Goal: Navigation & Orientation: Find specific page/section

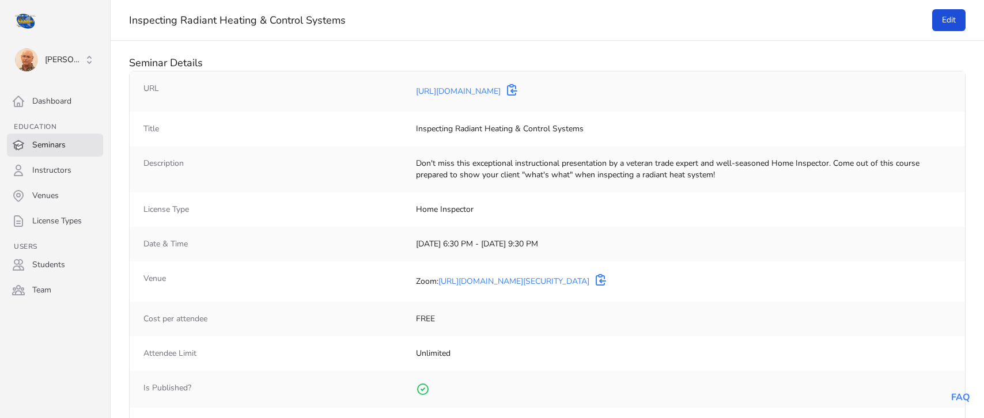
select select "50"
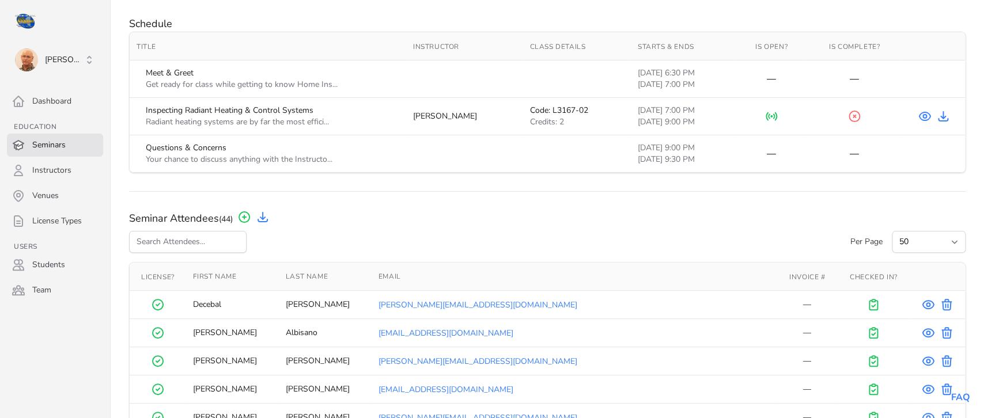
scroll to position [493, 0]
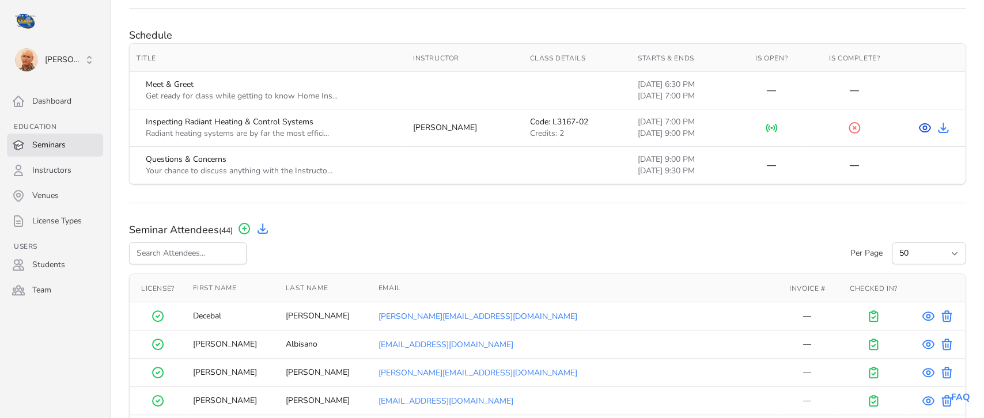
click at [924, 125] on icon at bounding box center [924, 128] width 11 height 8
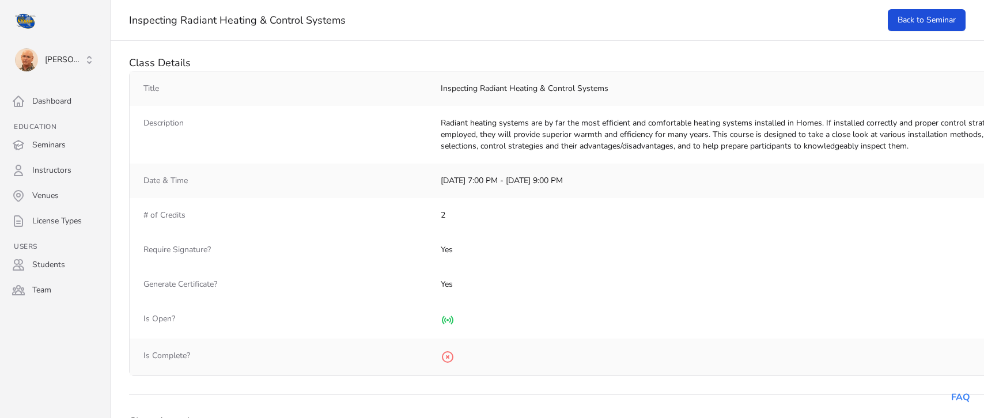
select select "50"
click at [941, 23] on link "Back to Seminar" at bounding box center [927, 20] width 78 height 22
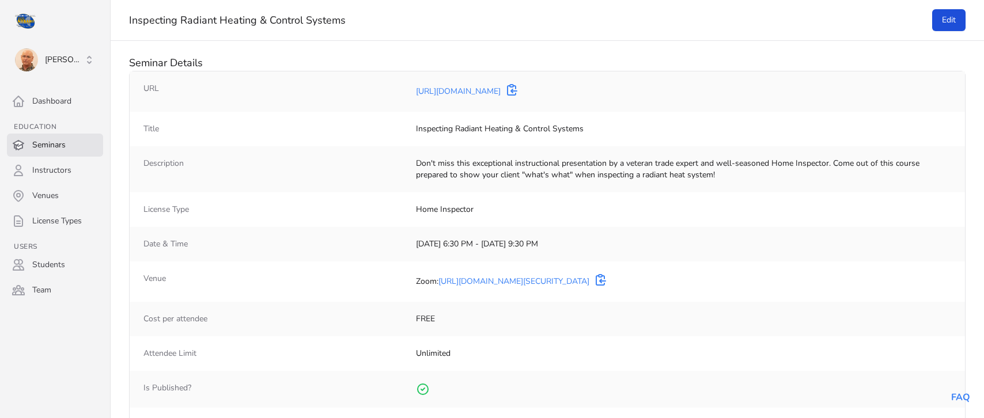
select select "50"
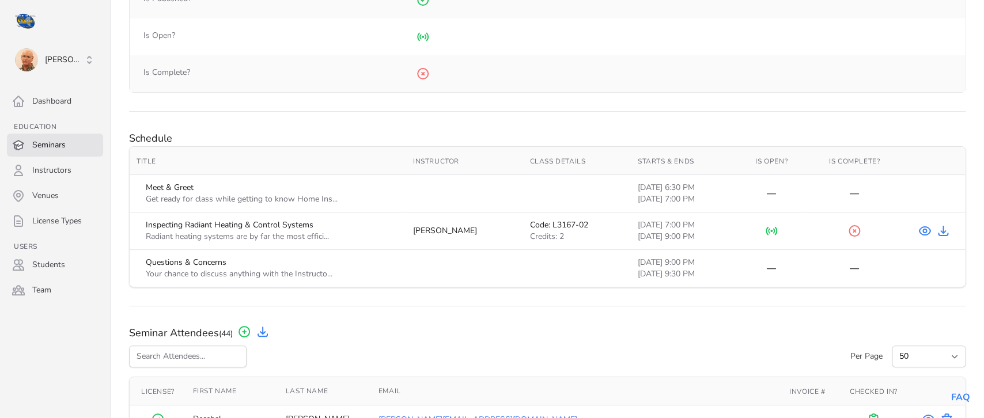
scroll to position [441, 0]
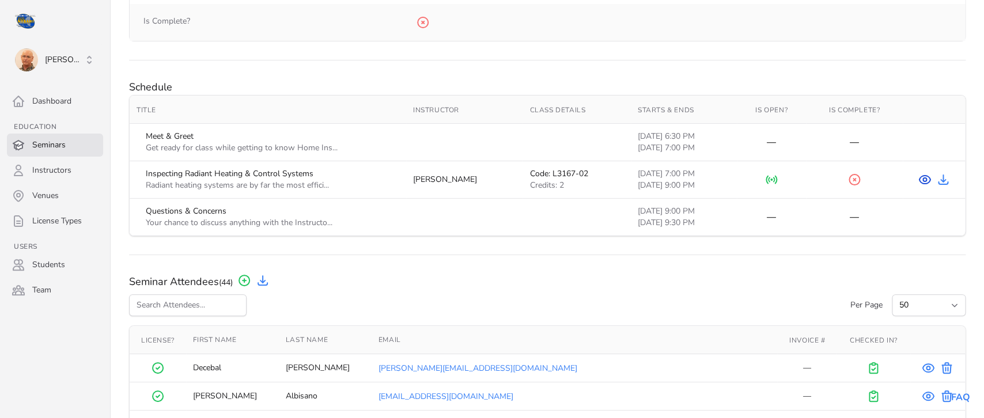
click at [923, 182] on icon at bounding box center [924, 179] width 3 height 3
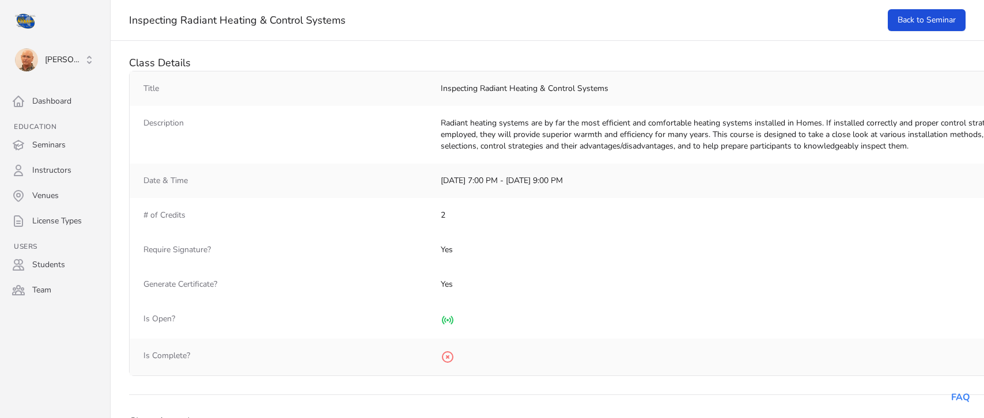
select select "50"
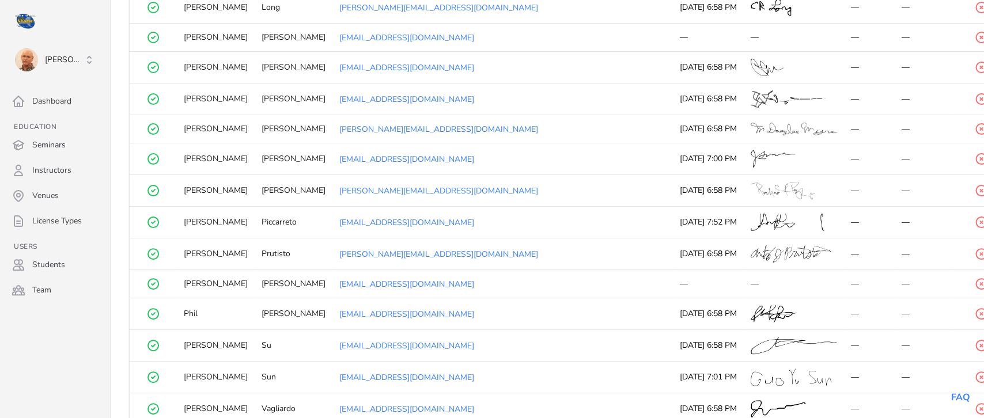
scroll to position [1220, 0]
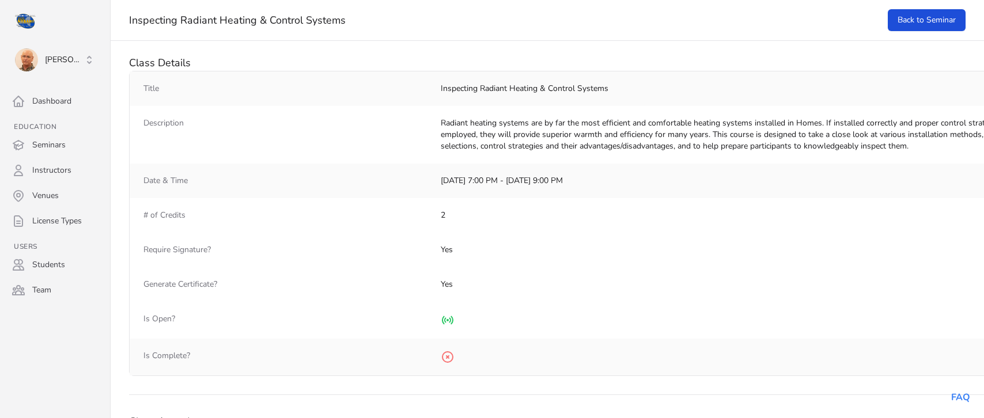
select select "50"
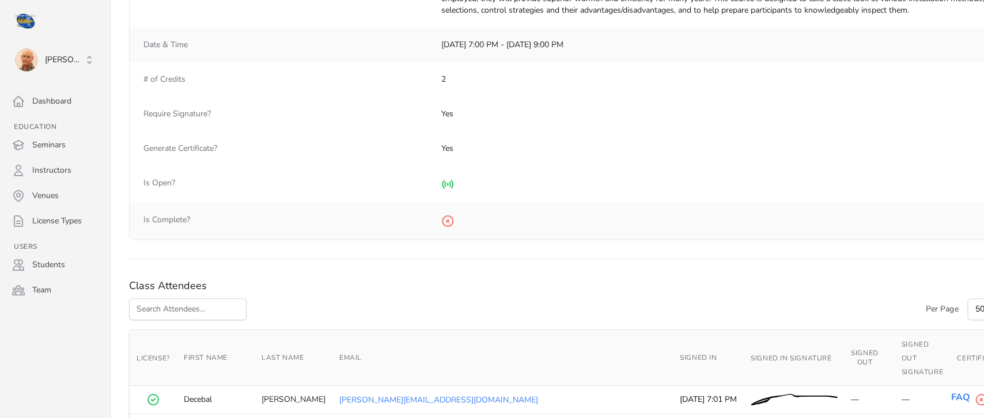
scroll to position [148, 0]
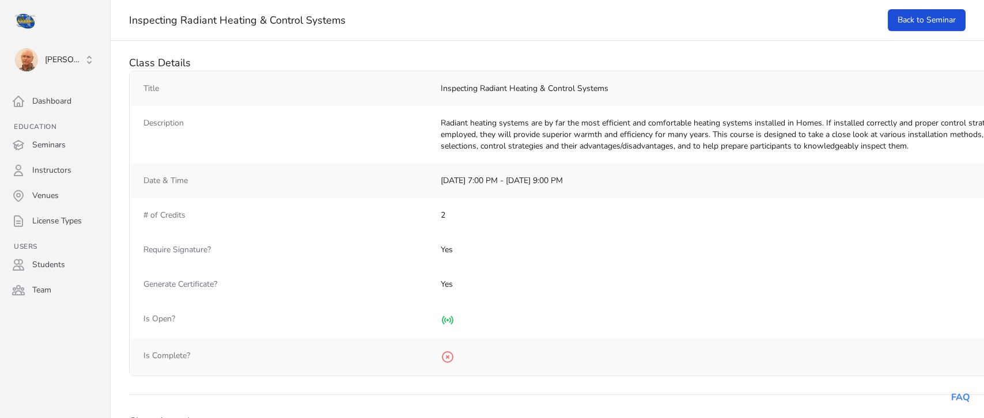
select select "50"
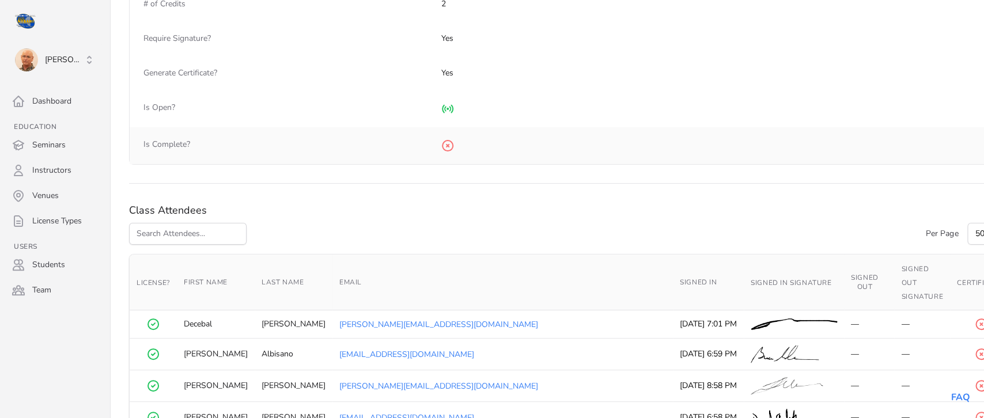
scroll to position [193, 0]
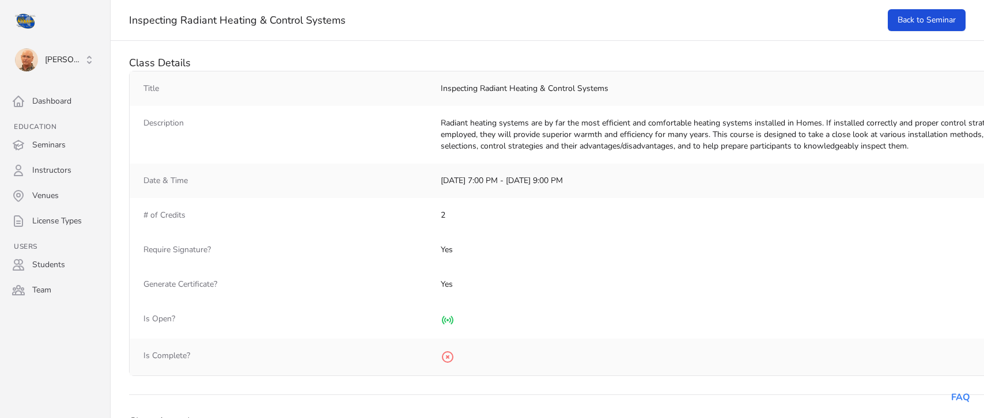
select select "50"
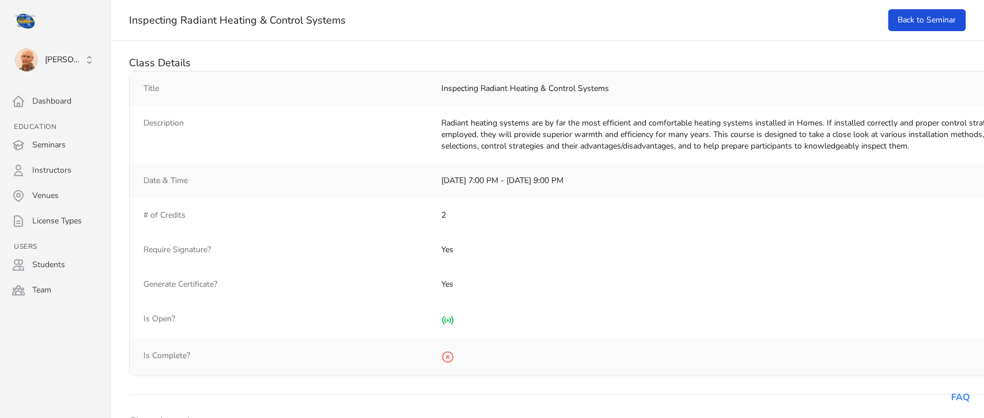
scroll to position [193, 0]
select select "50"
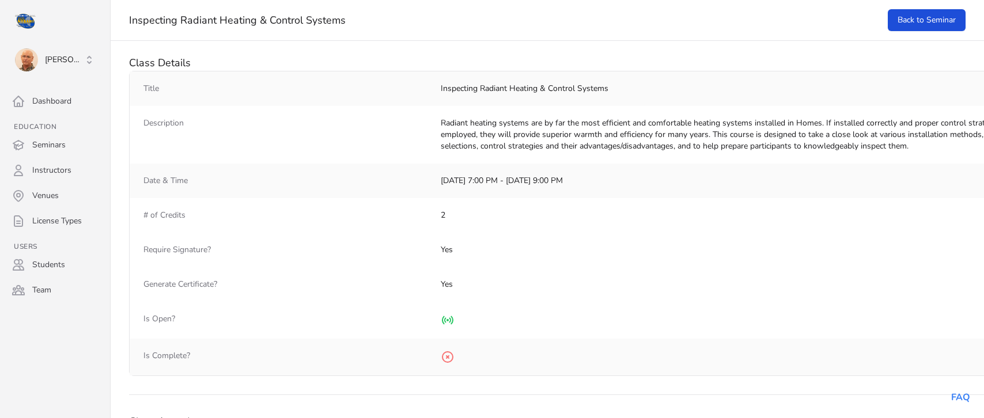
select select "50"
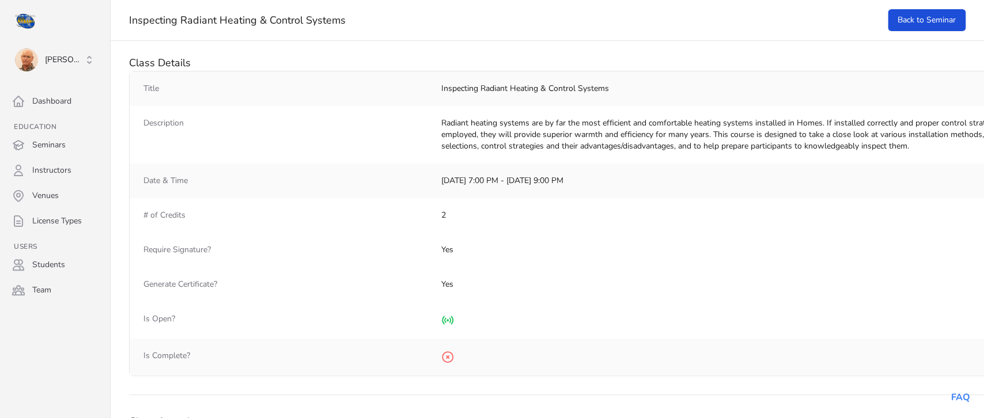
scroll to position [193, 0]
select select "50"
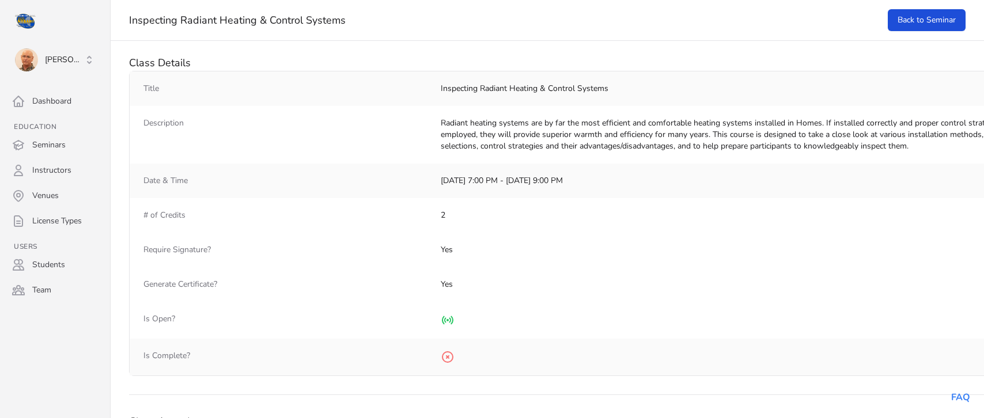
select select "50"
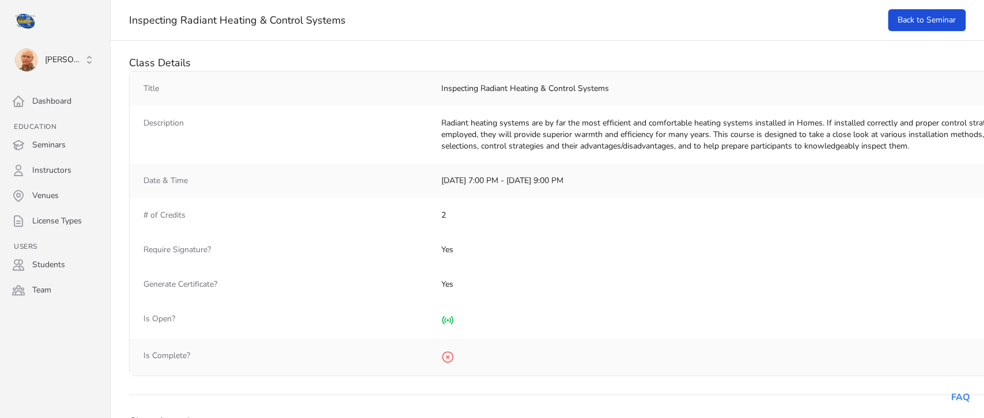
scroll to position [193, 0]
select select "50"
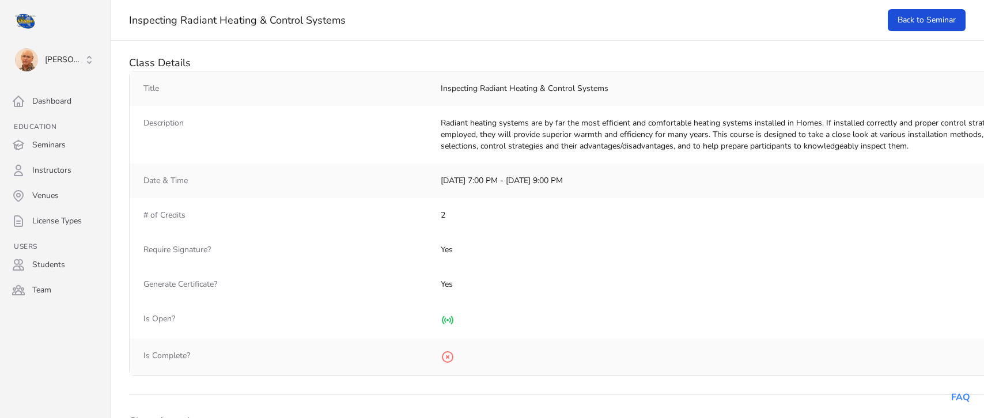
select select "50"
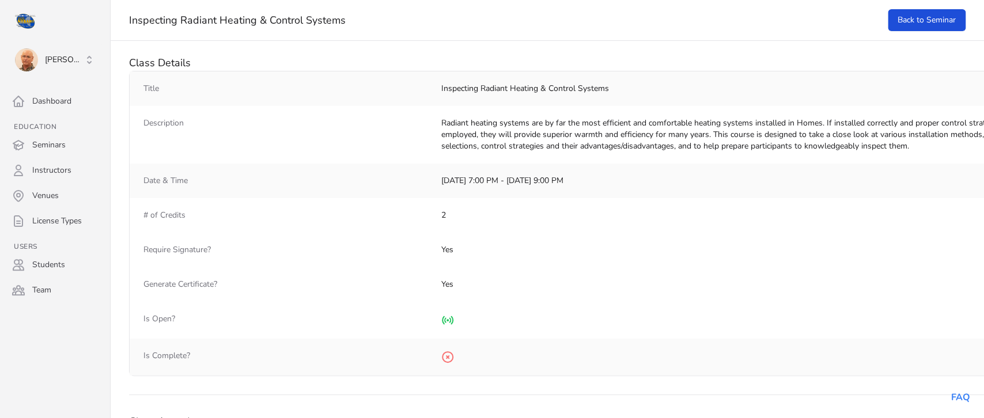
scroll to position [193, 0]
select select "50"
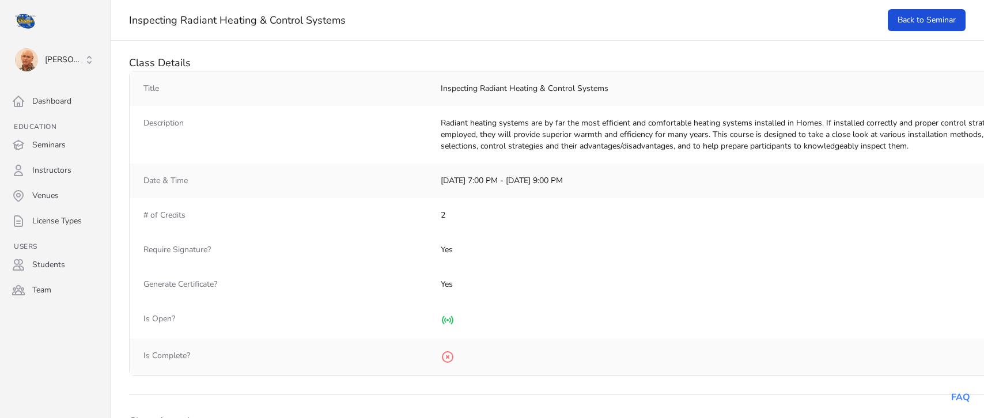
select select "50"
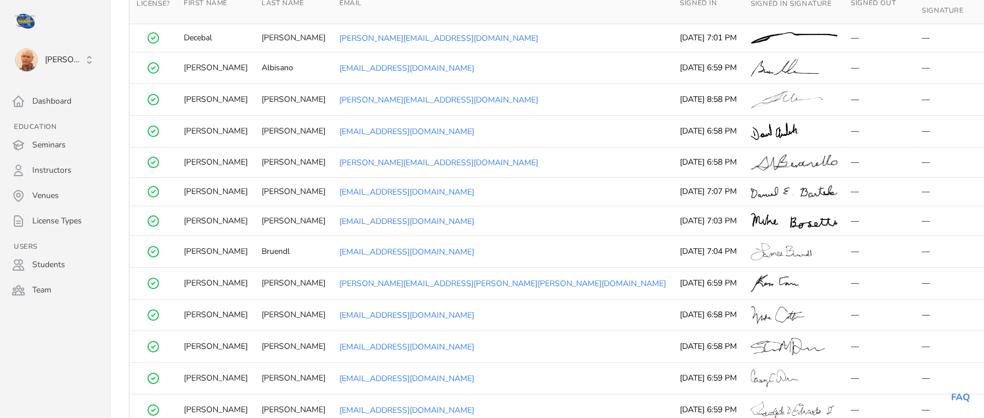
scroll to position [496, 0]
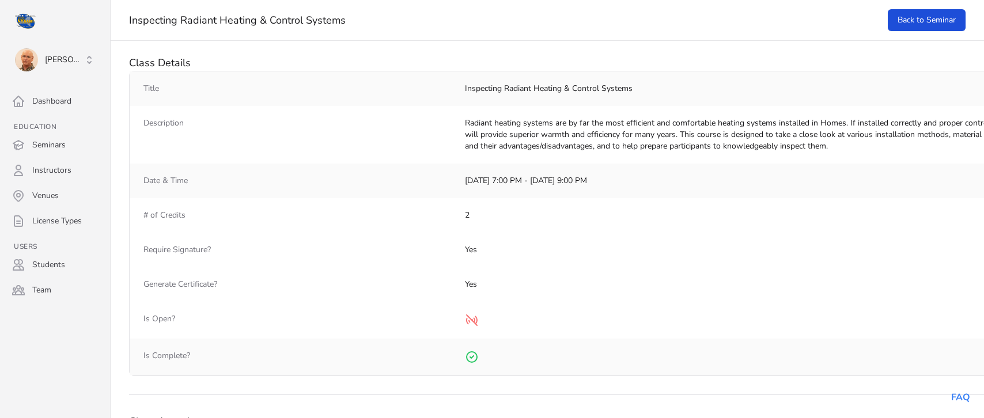
select select "50"
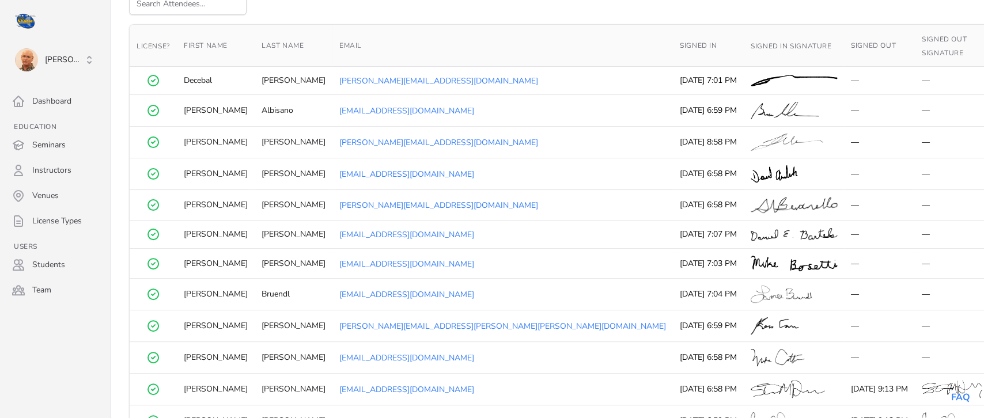
scroll to position [435, 0]
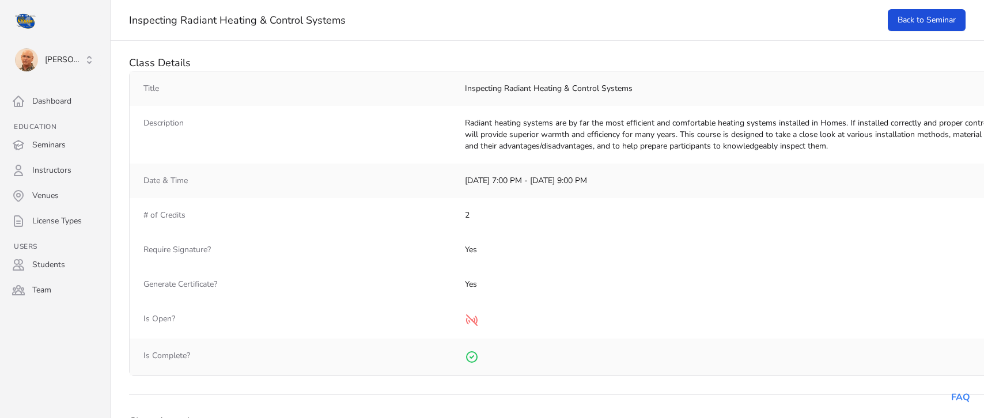
select select "50"
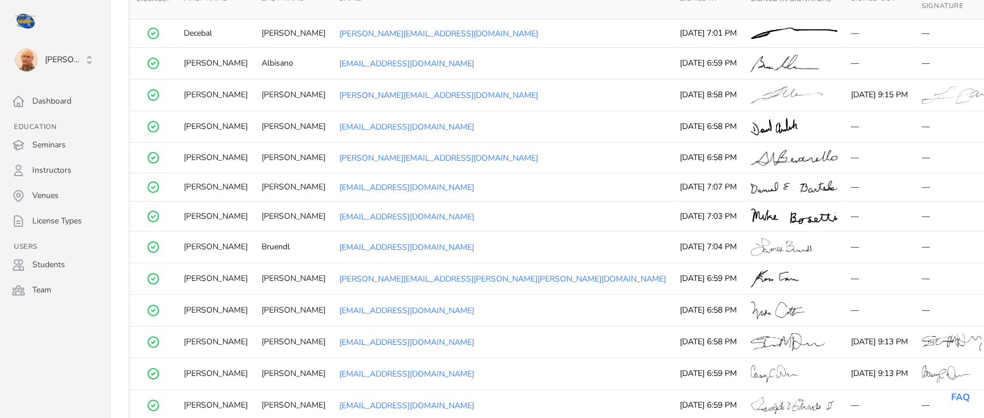
scroll to position [493, 0]
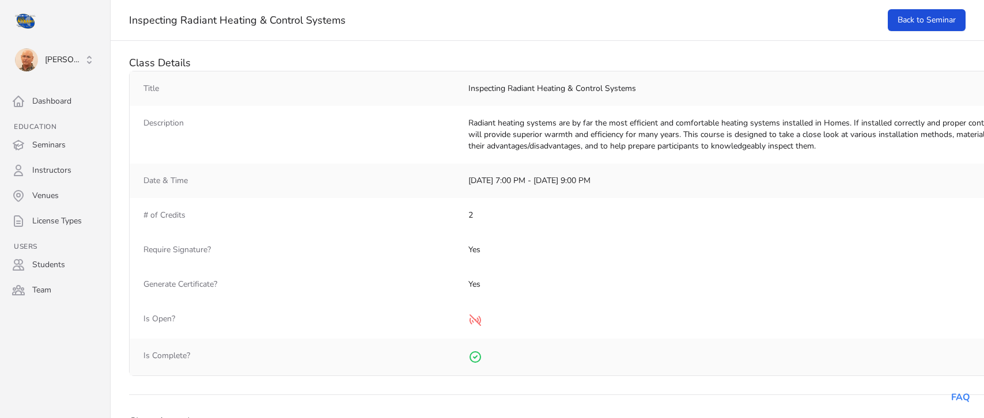
select select "50"
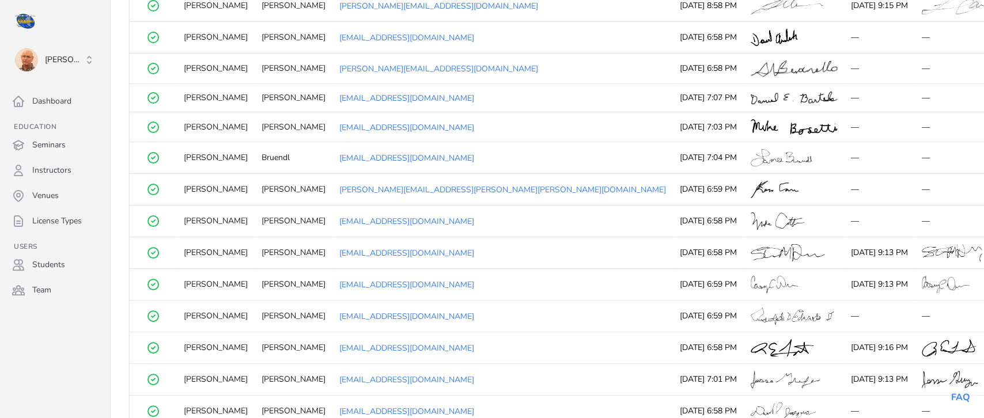
scroll to position [600, 0]
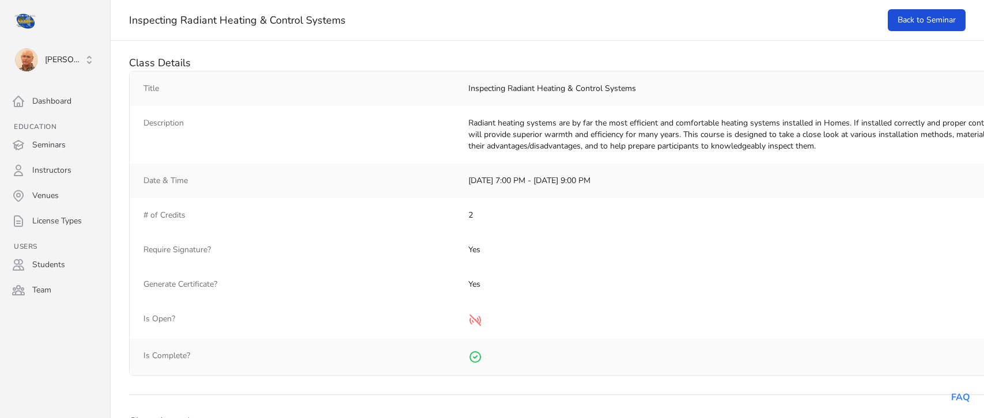
select select "50"
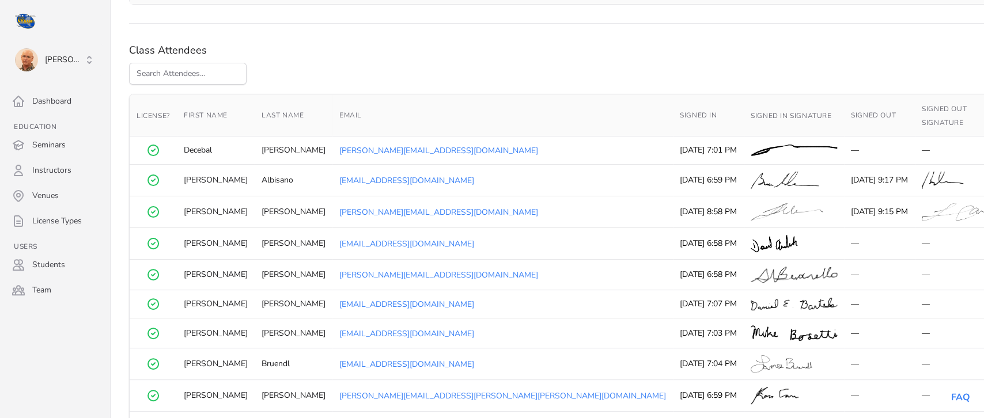
scroll to position [375, 0]
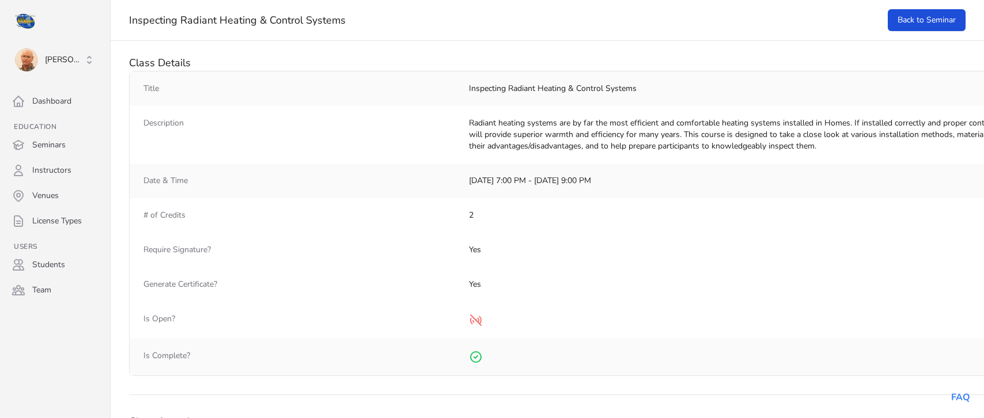
select select "50"
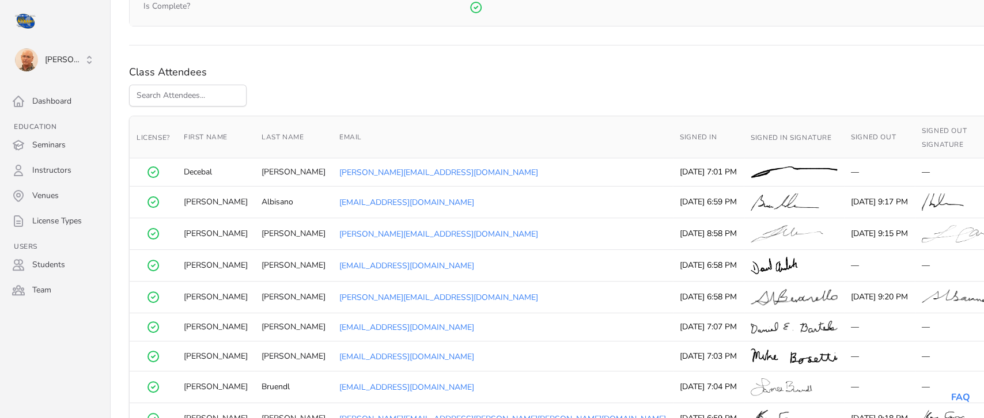
scroll to position [353, 0]
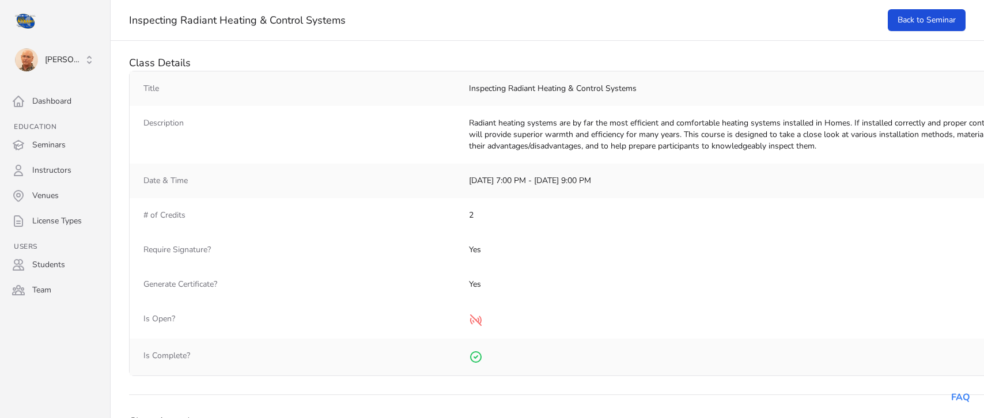
select select "50"
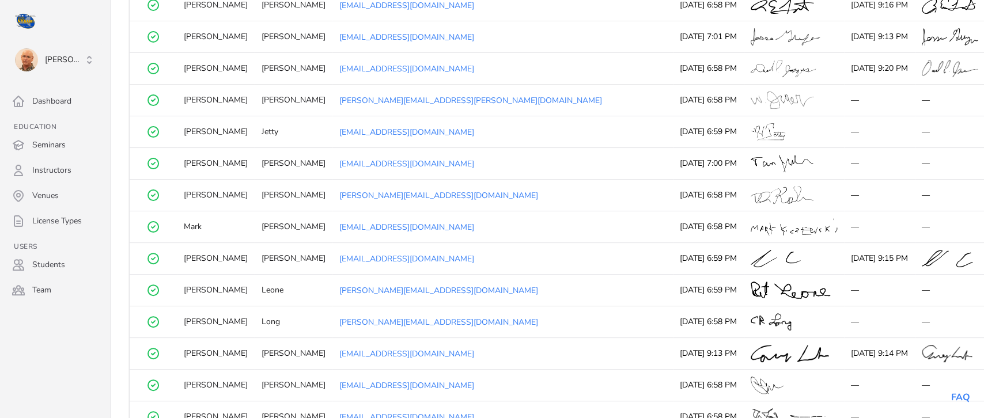
scroll to position [960, 0]
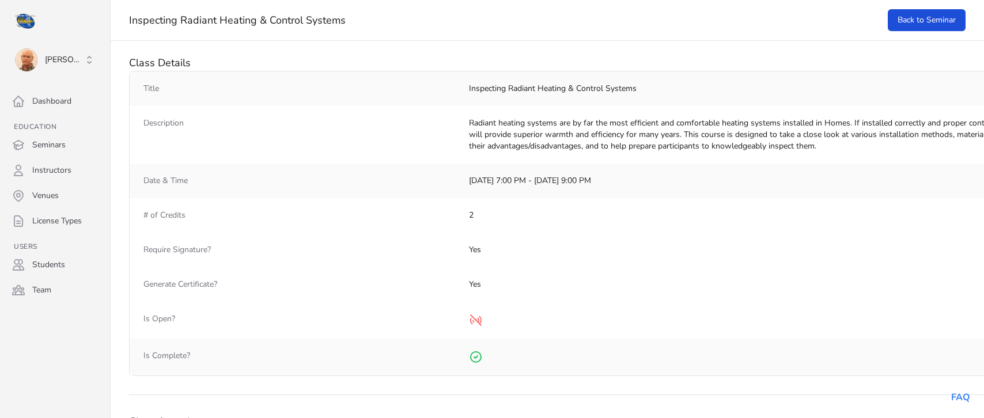
select select "50"
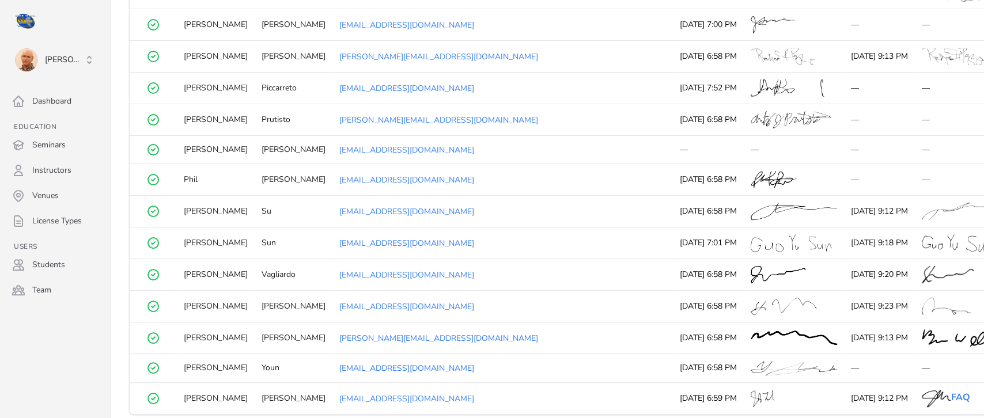
scroll to position [1393, 0]
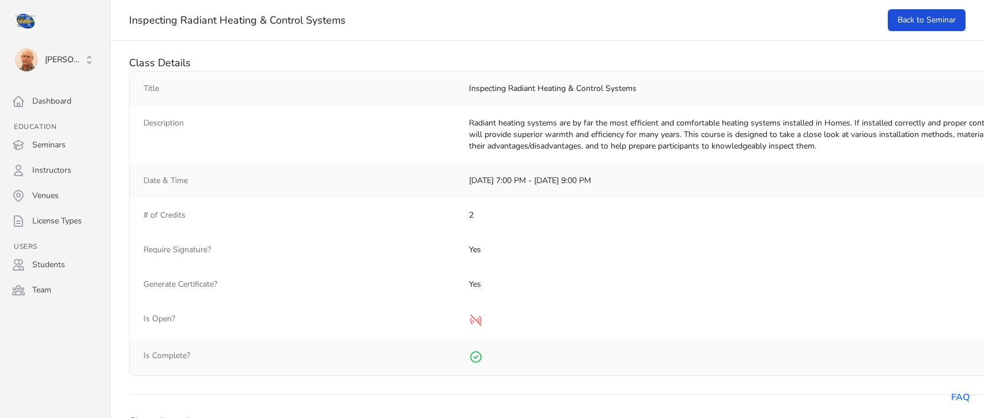
select select "50"
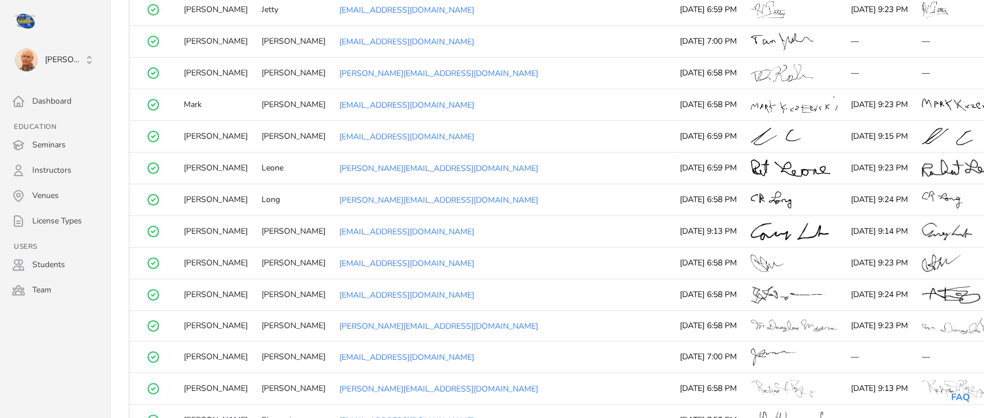
scroll to position [885, 0]
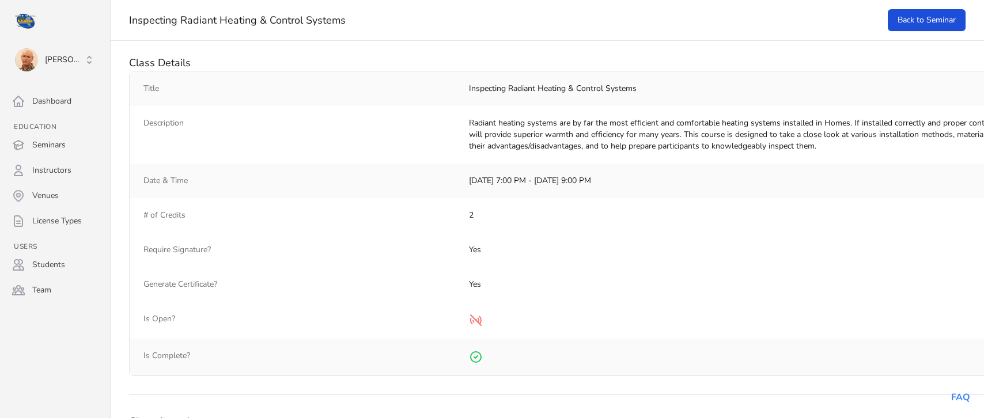
select select "50"
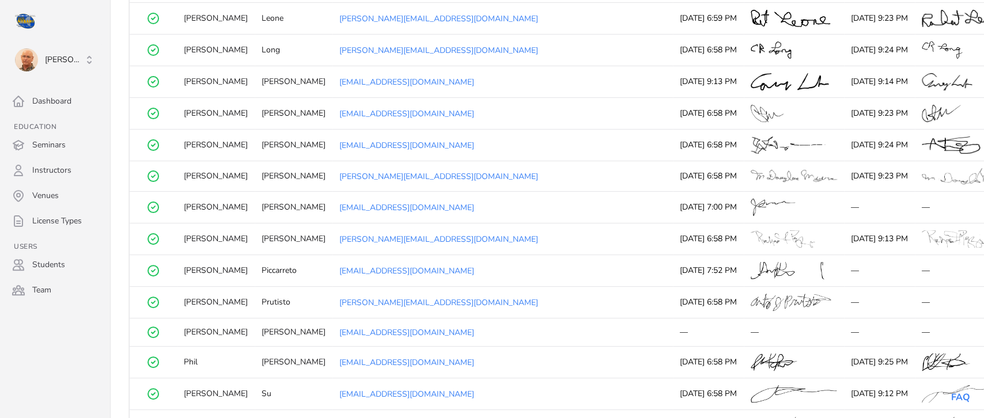
scroll to position [1178, 0]
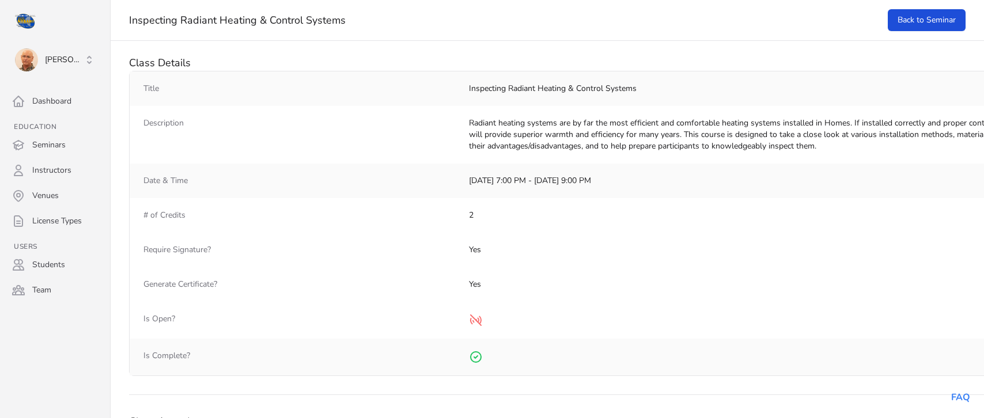
select select "50"
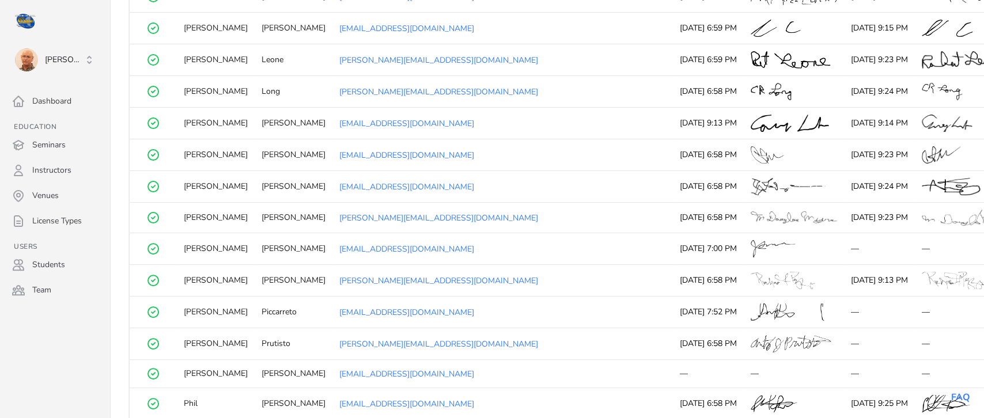
scroll to position [1137, 0]
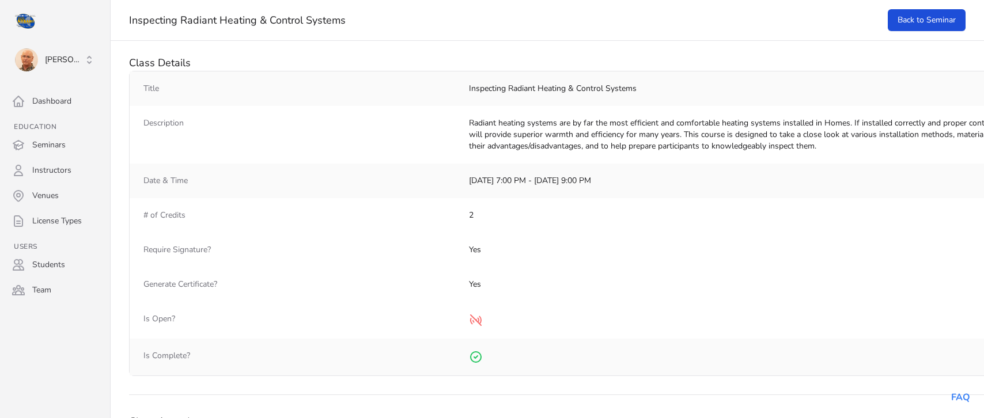
select select "50"
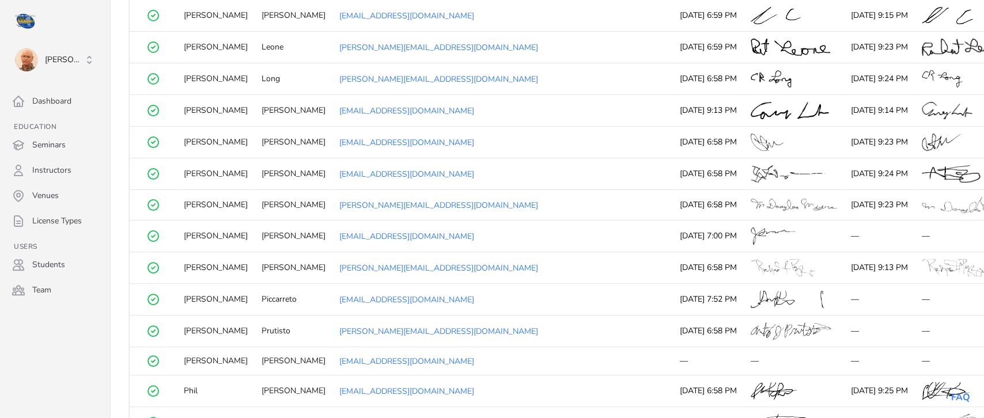
scroll to position [1171, 0]
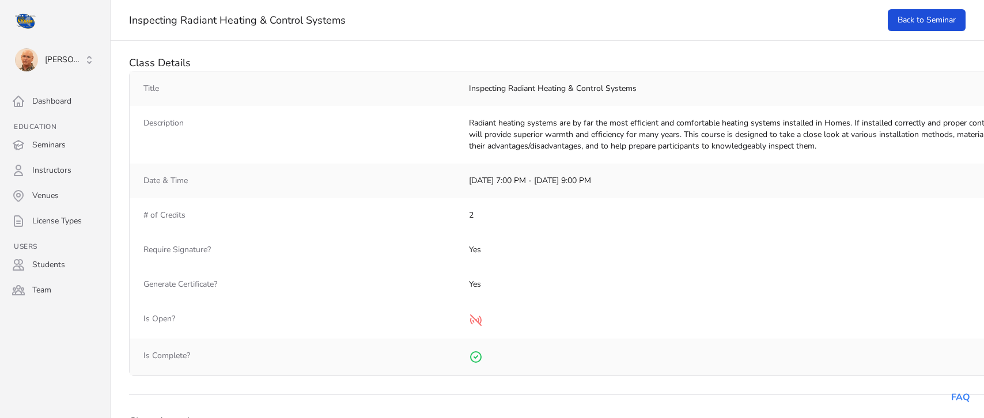
select select "50"
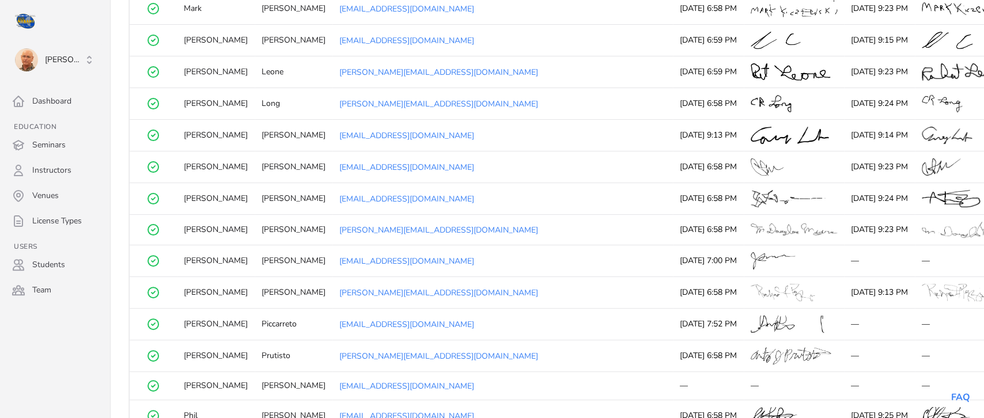
scroll to position [1159, 0]
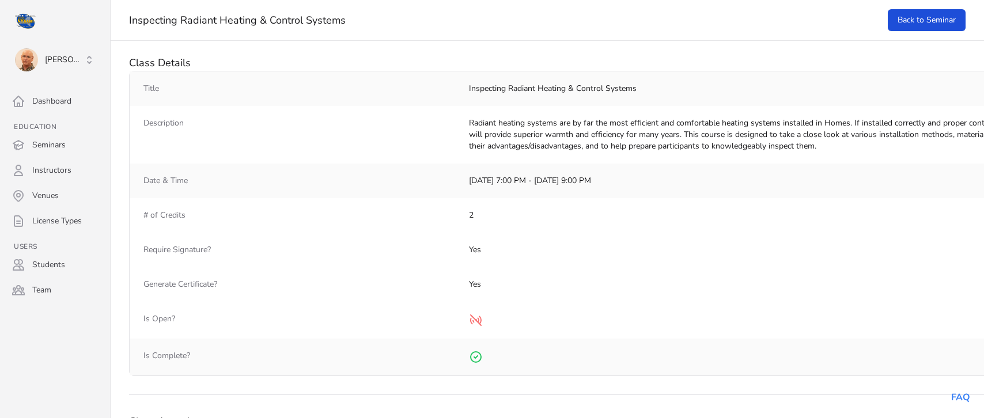
select select "50"
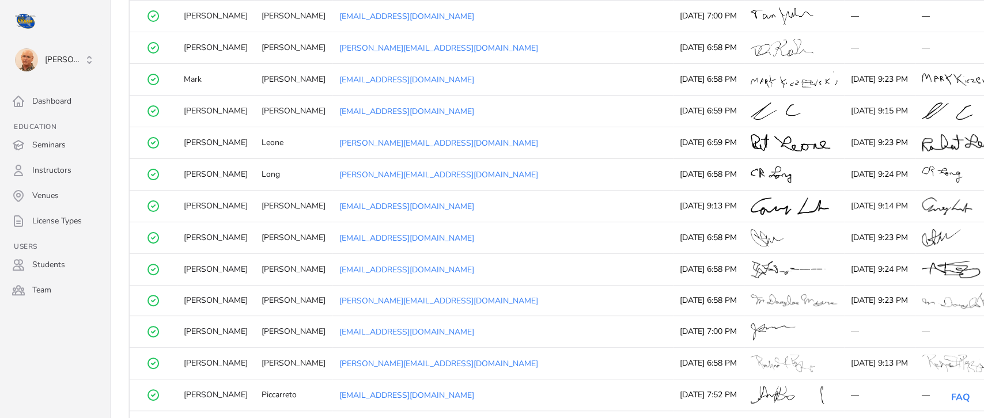
scroll to position [1076, 0]
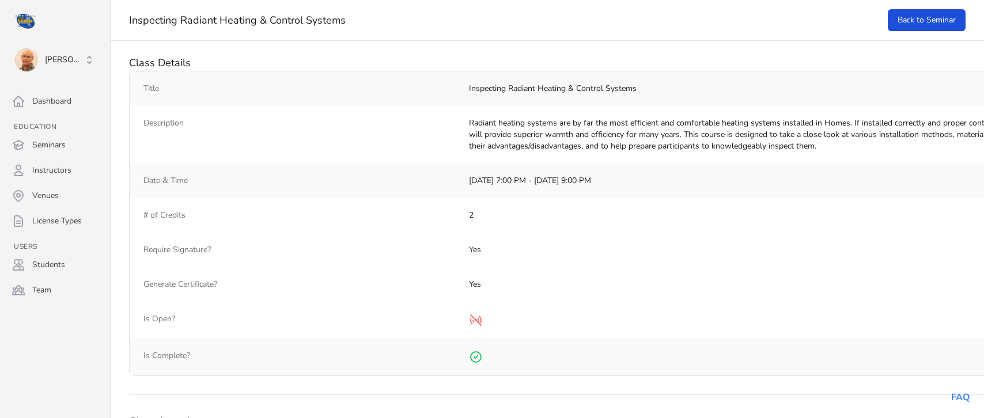
select select "50"
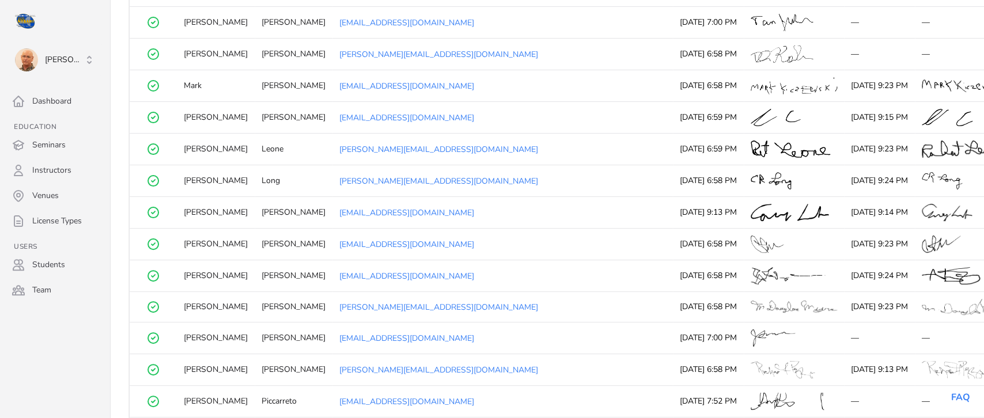
scroll to position [1085, 0]
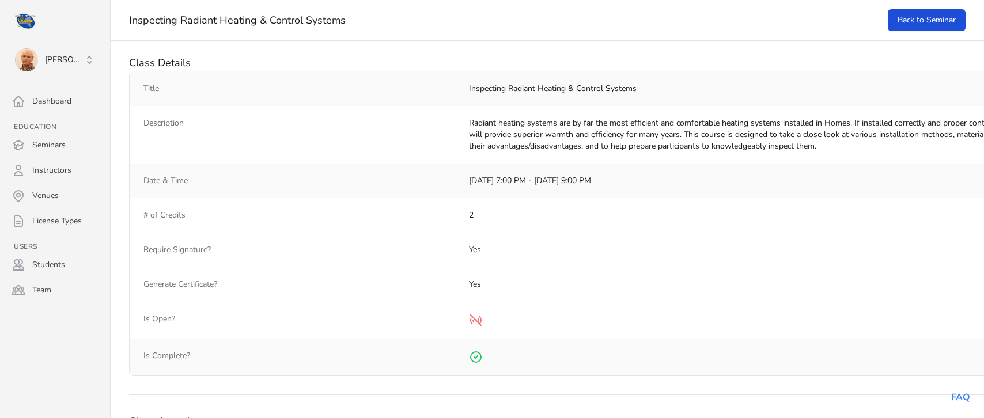
select select "50"
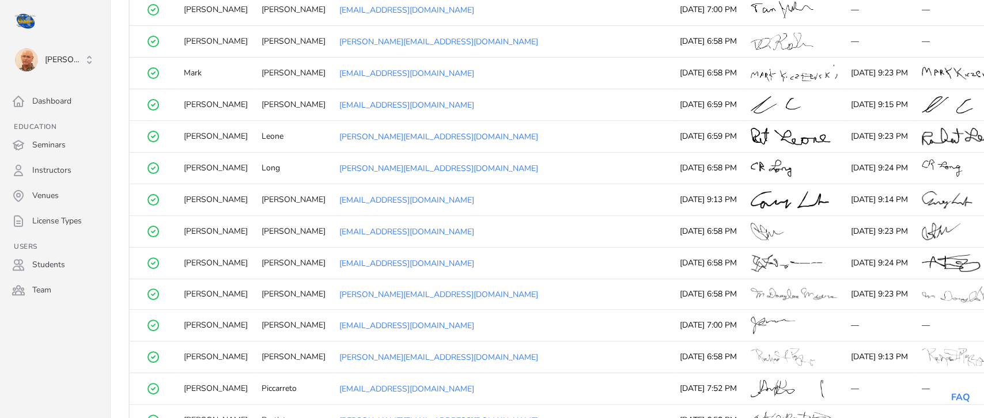
scroll to position [1069, 0]
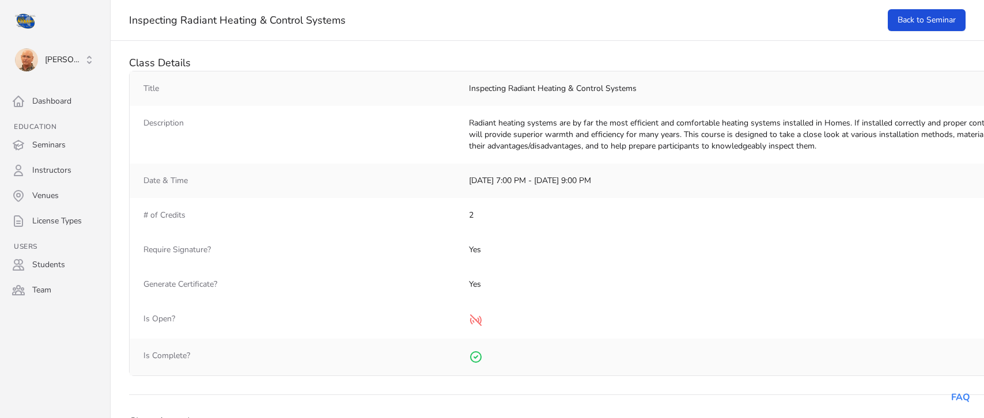
select select "50"
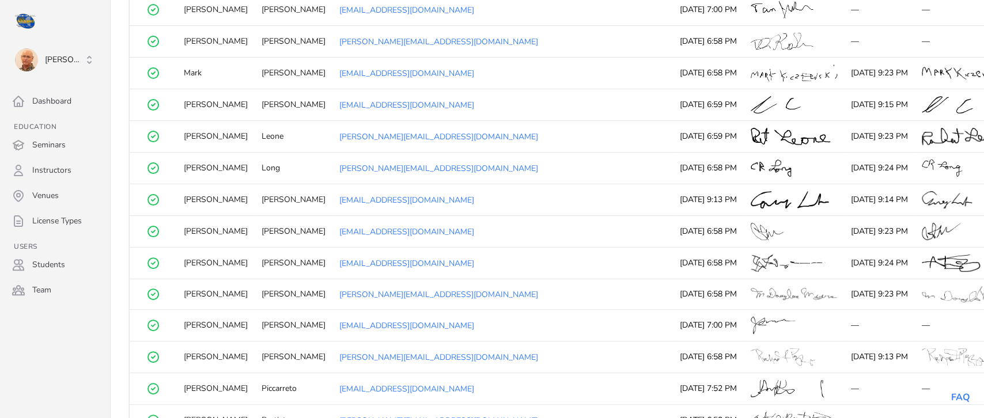
scroll to position [1082, 0]
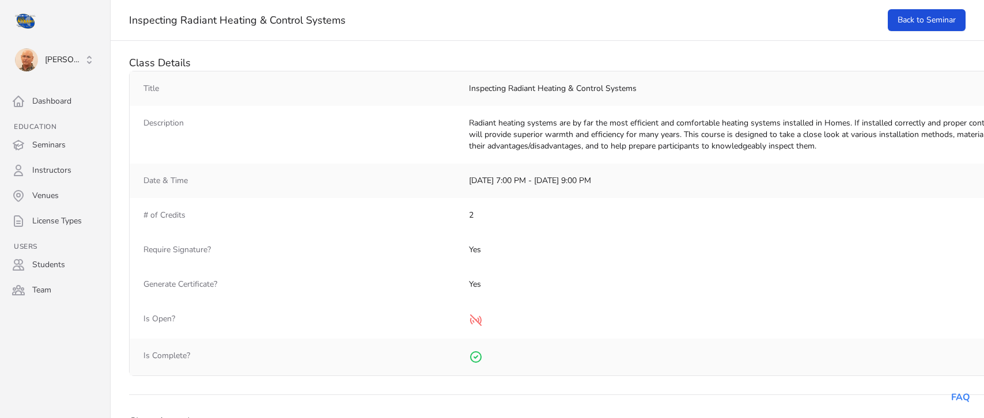
select select "50"
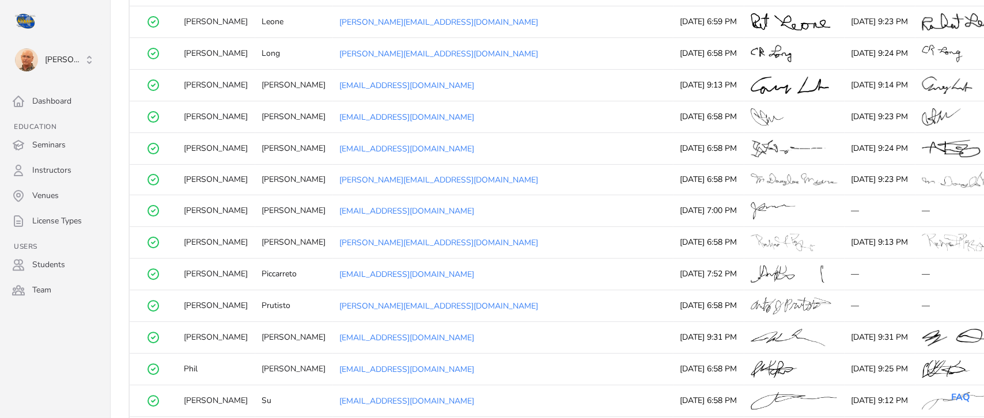
scroll to position [1197, 0]
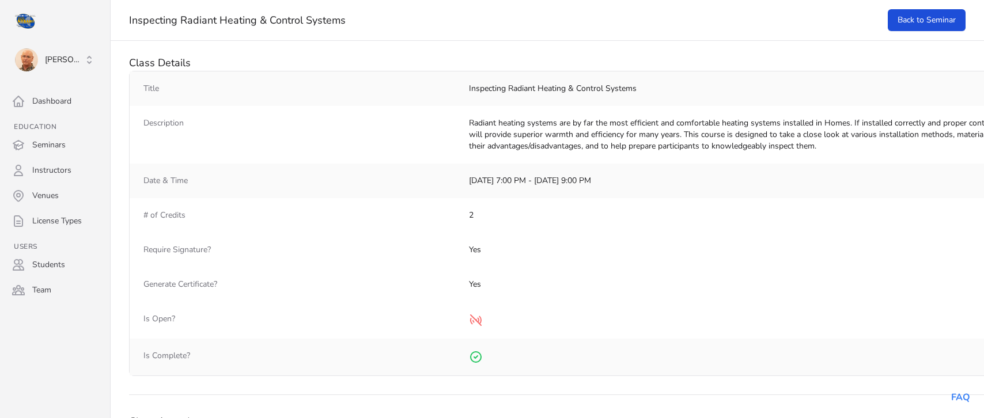
select select "50"
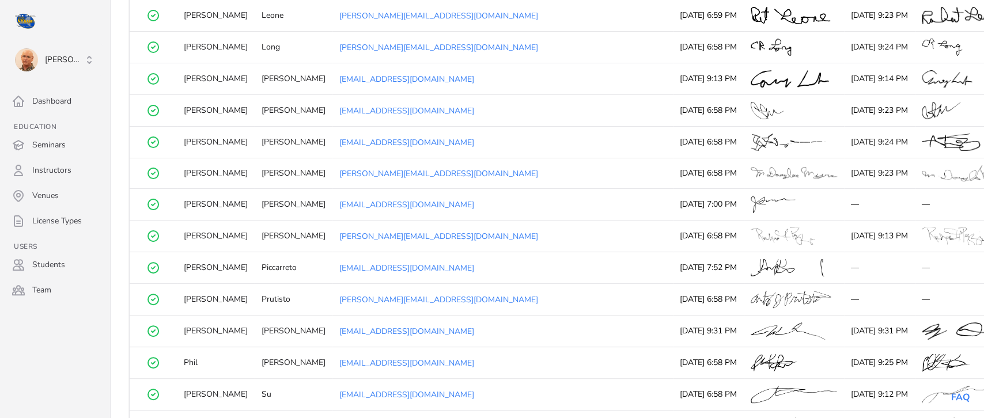
scroll to position [1223, 0]
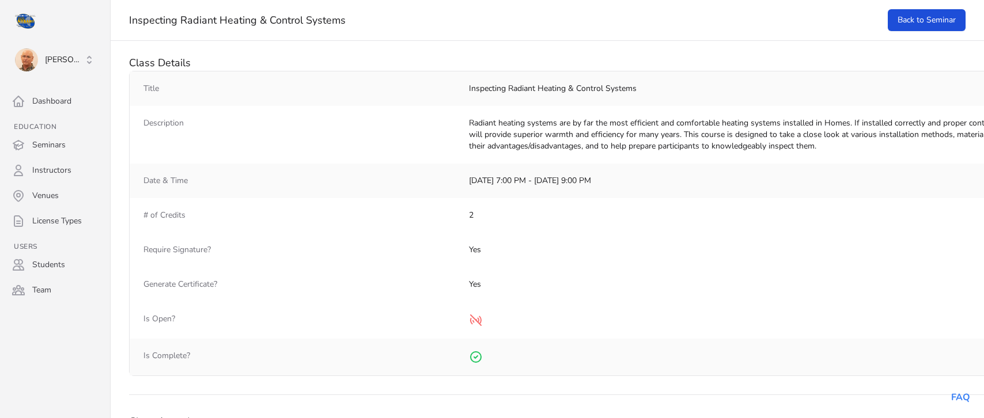
select select "50"
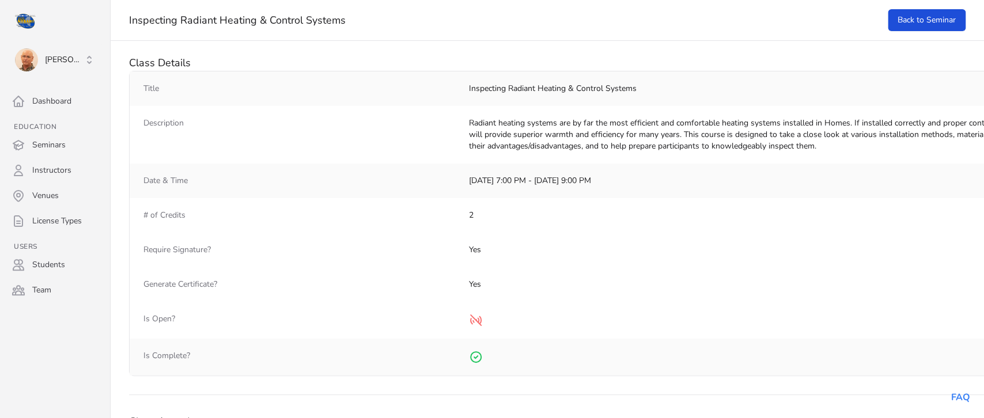
scroll to position [1223, 0]
select select "50"
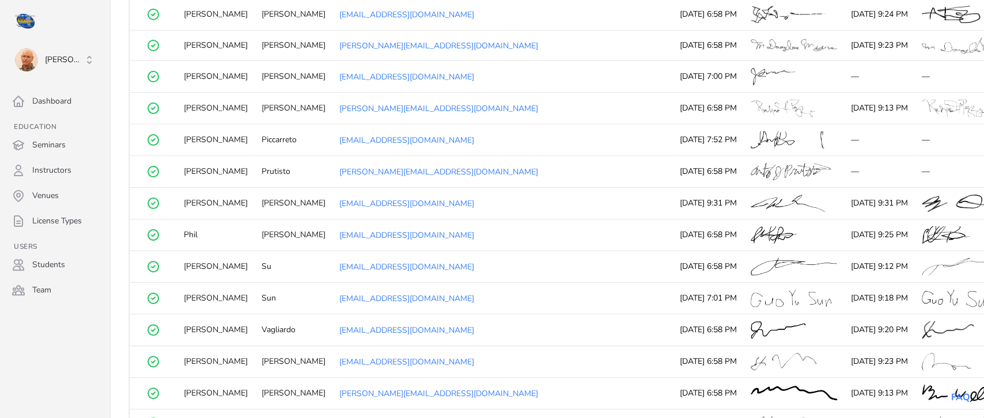
scroll to position [1332, 0]
